Goal: Task Accomplishment & Management: Complete application form

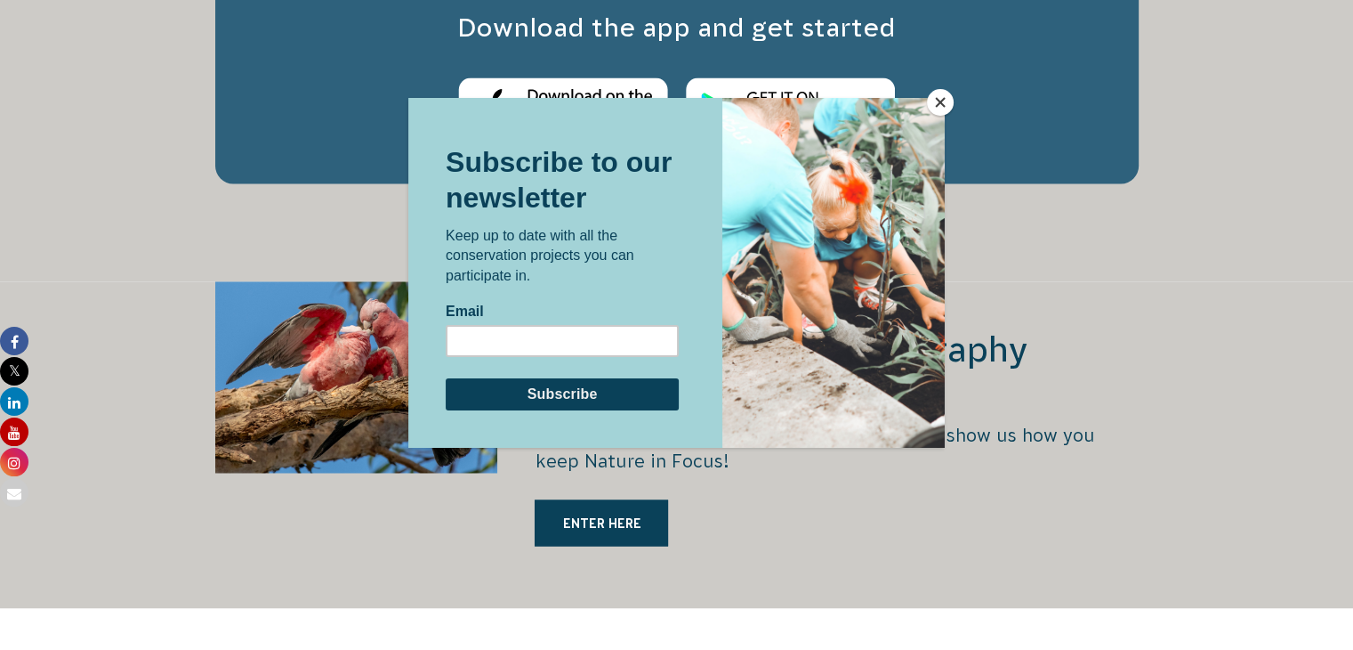
scroll to position [2711, 0]
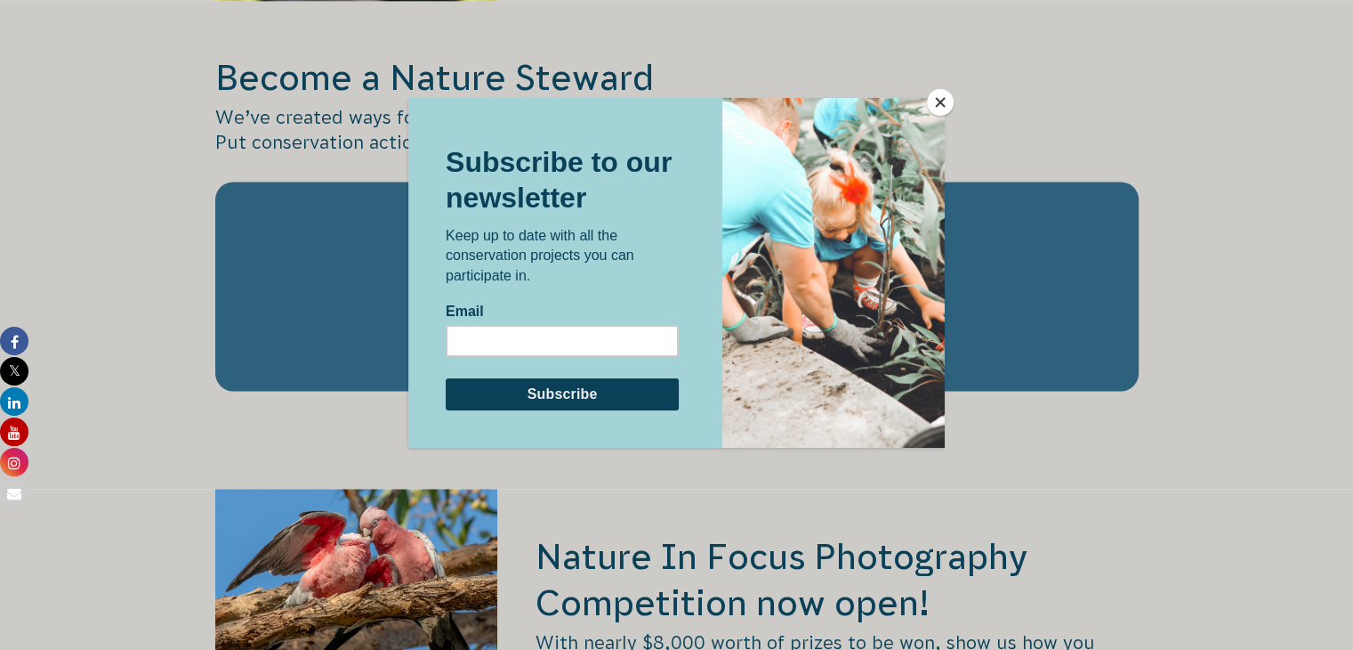
click at [938, 98] on button "Close" at bounding box center [940, 102] width 27 height 27
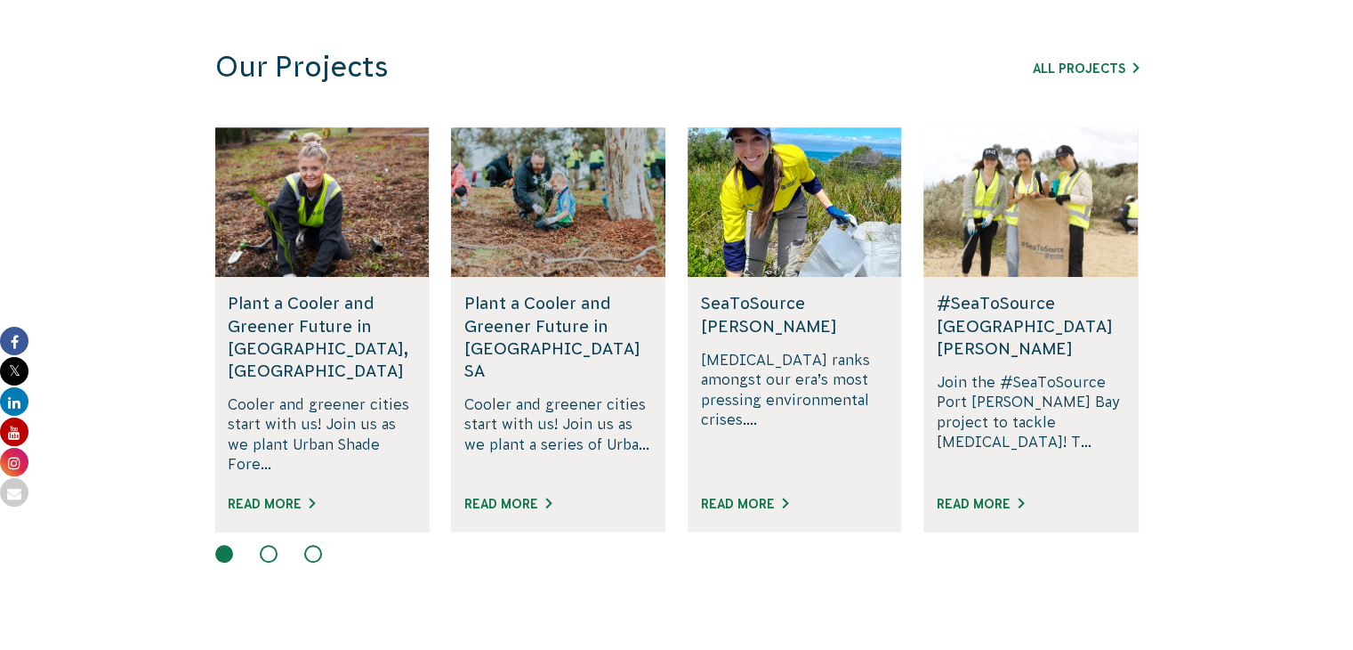
scroll to position [1103, 0]
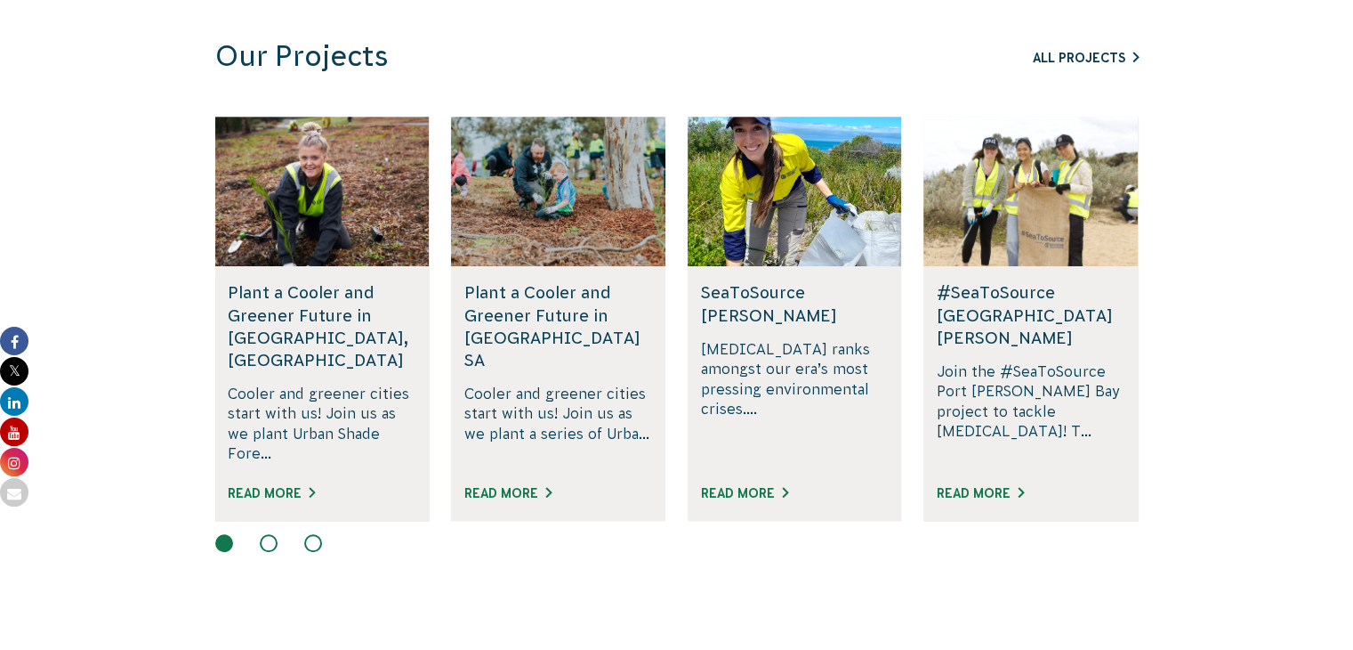
click at [1102, 57] on link "All Projects" at bounding box center [1086, 58] width 106 height 14
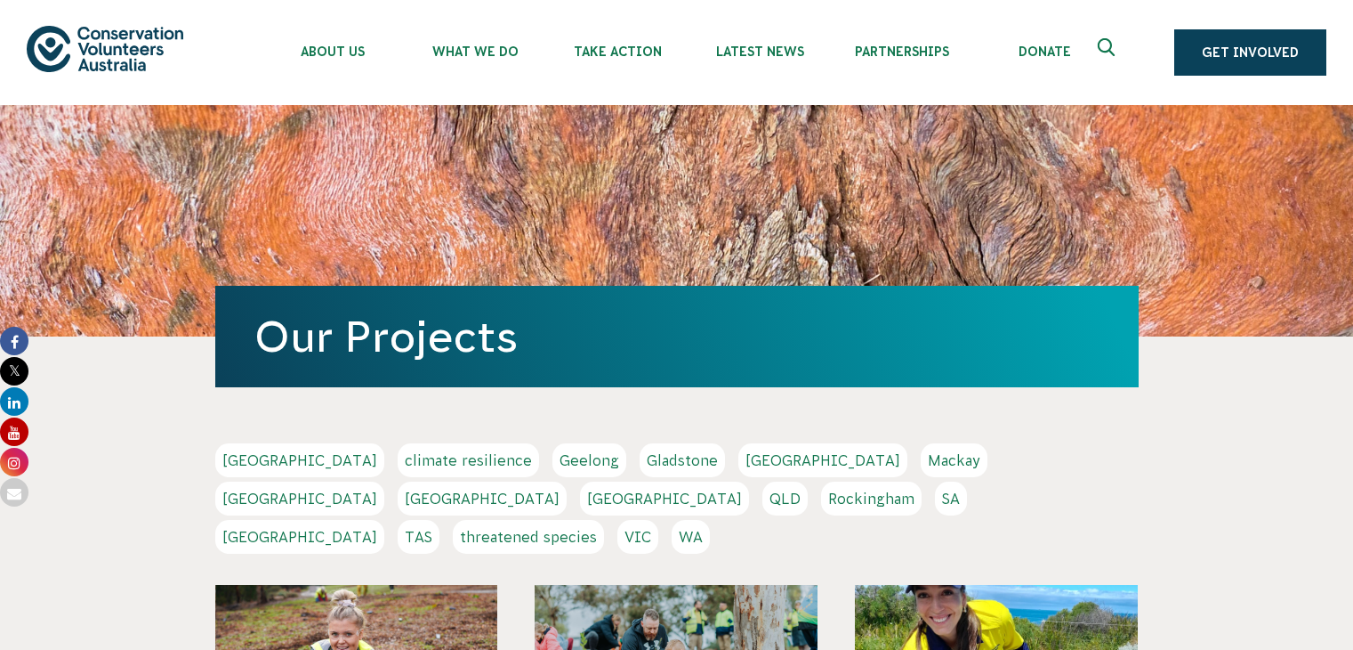
scroll to position [390, 0]
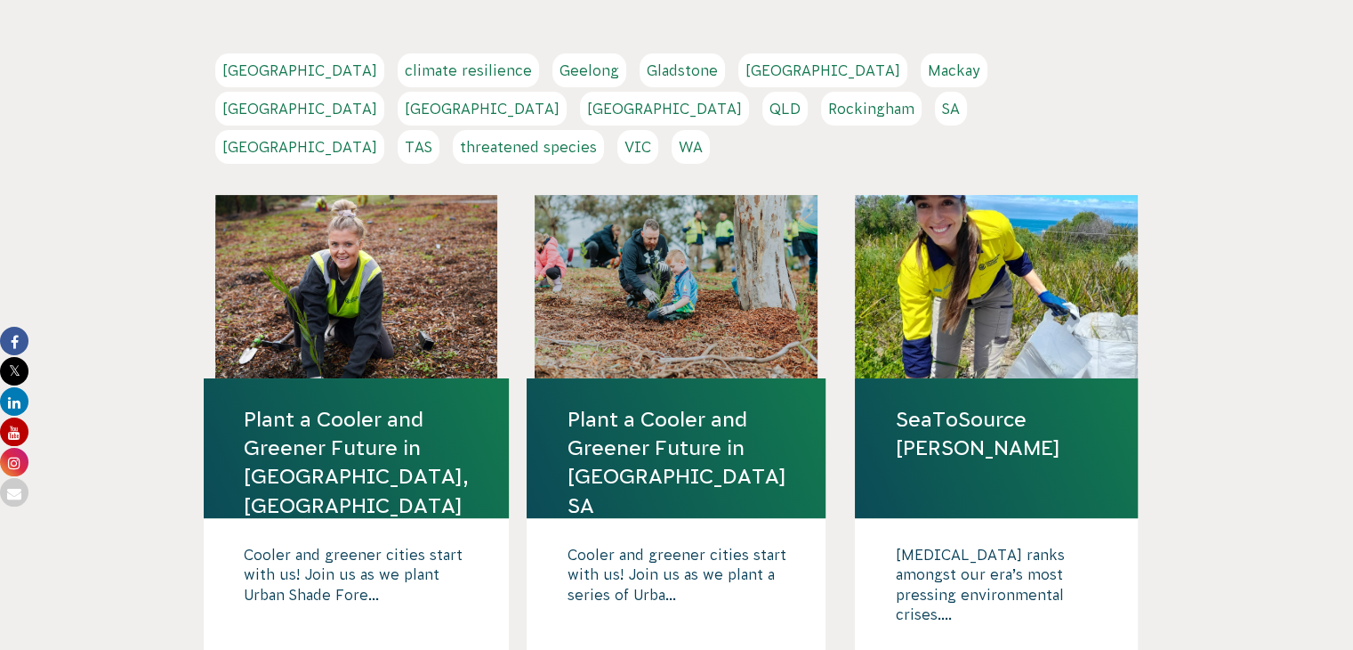
click at [262, 74] on link "[GEOGRAPHIC_DATA]" at bounding box center [299, 70] width 169 height 34
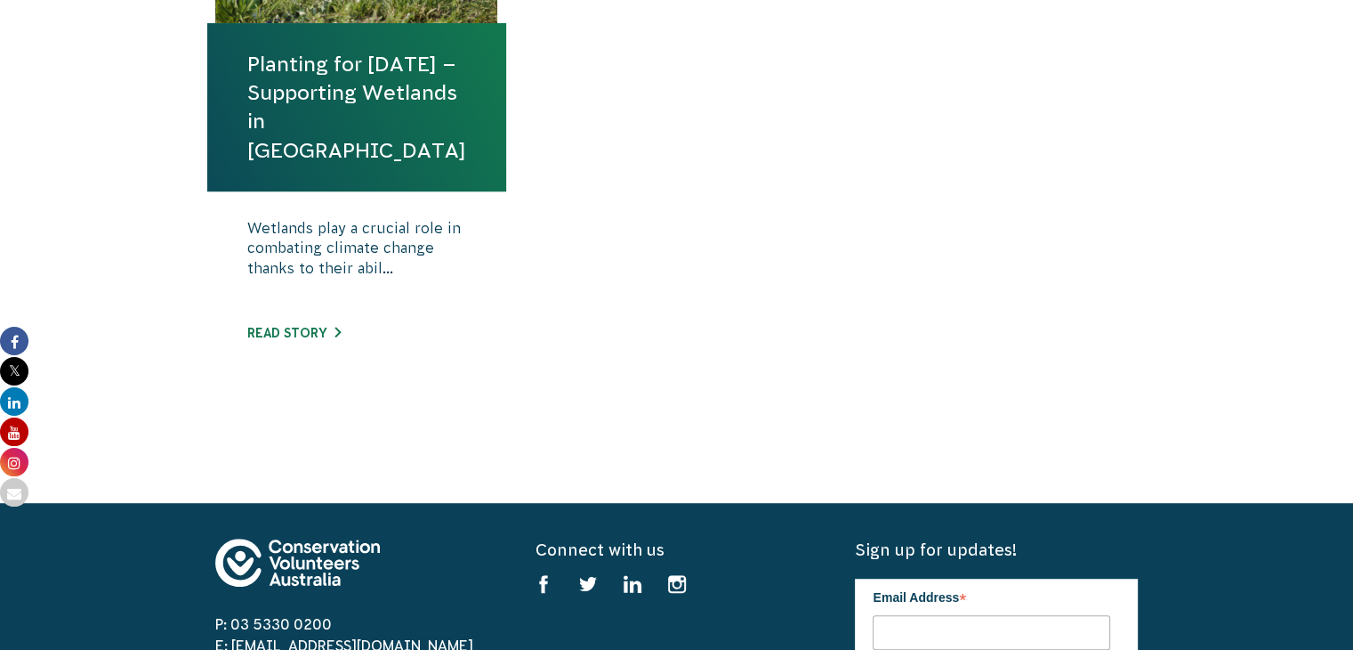
scroll to position [844, 0]
click at [336, 328] on link "Read story" at bounding box center [293, 333] width 93 height 14
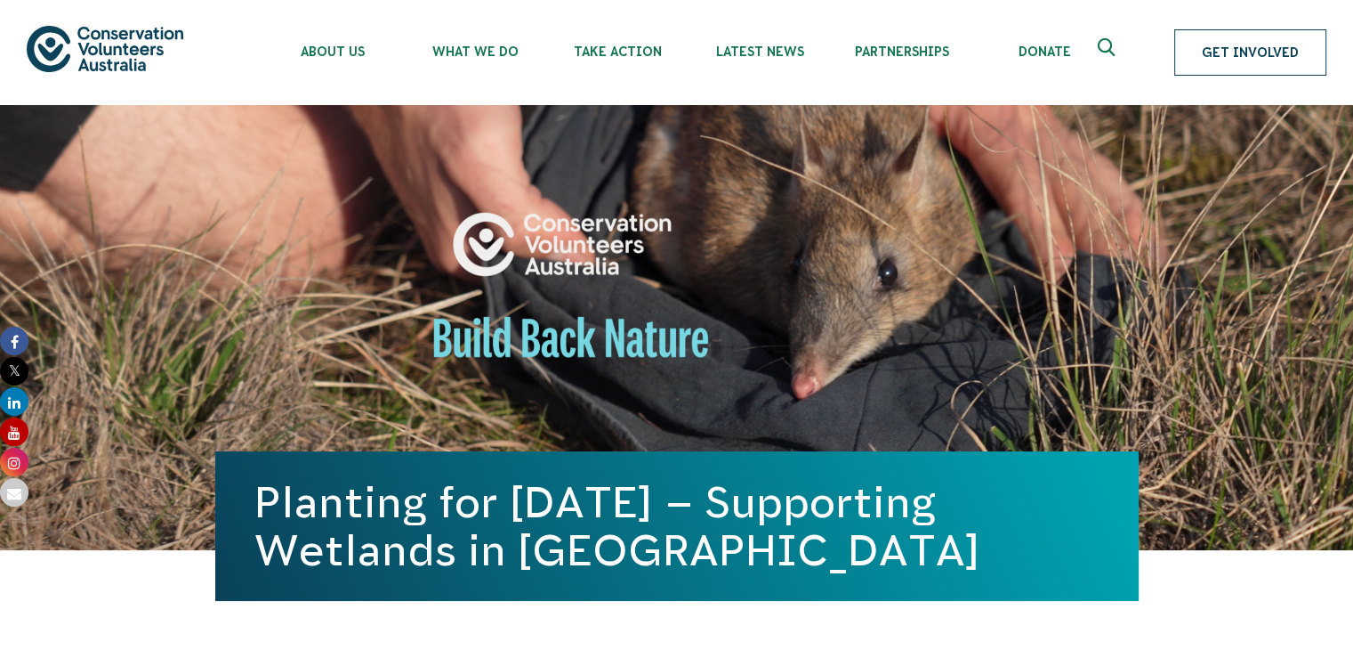
click at [1259, 29] on link "Get Involved" at bounding box center [1251, 52] width 152 height 46
